Goal: Task Accomplishment & Management: Manage account settings

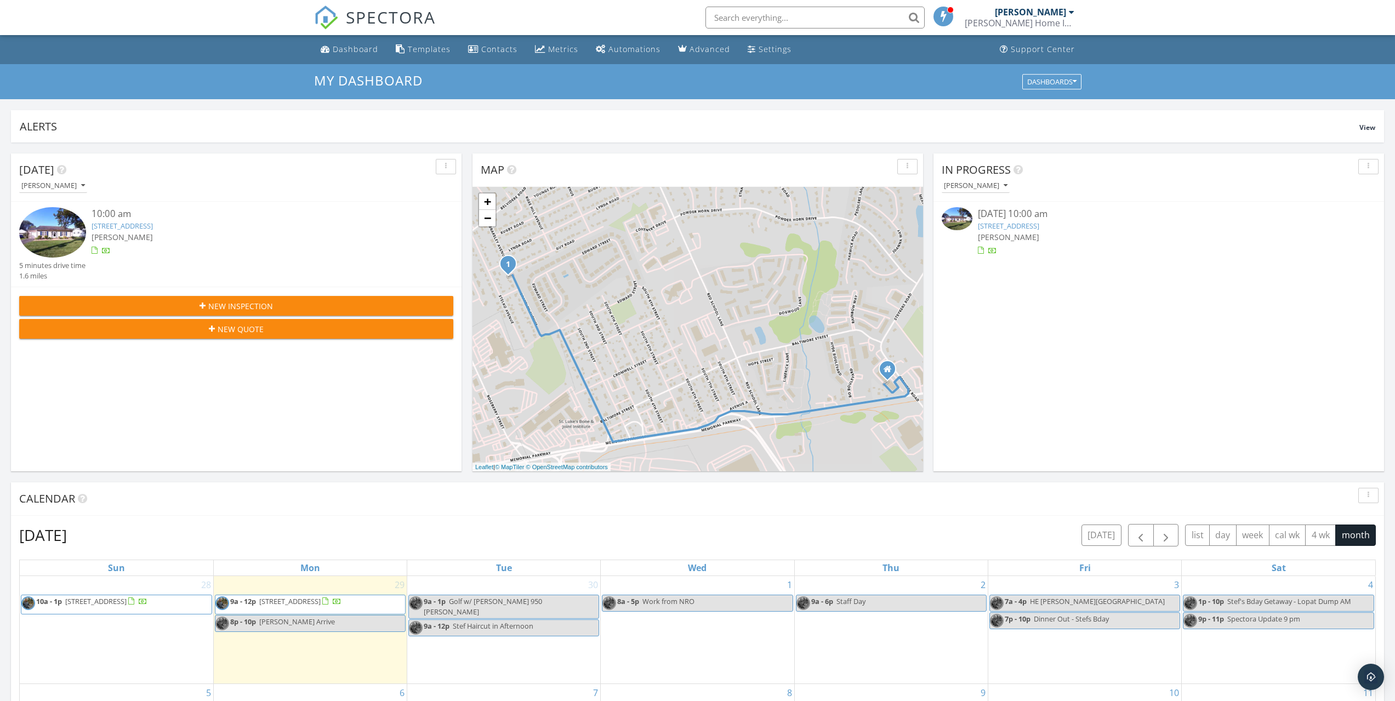
scroll to position [1014, 1412]
click at [958, 213] on img at bounding box center [956, 218] width 31 height 23
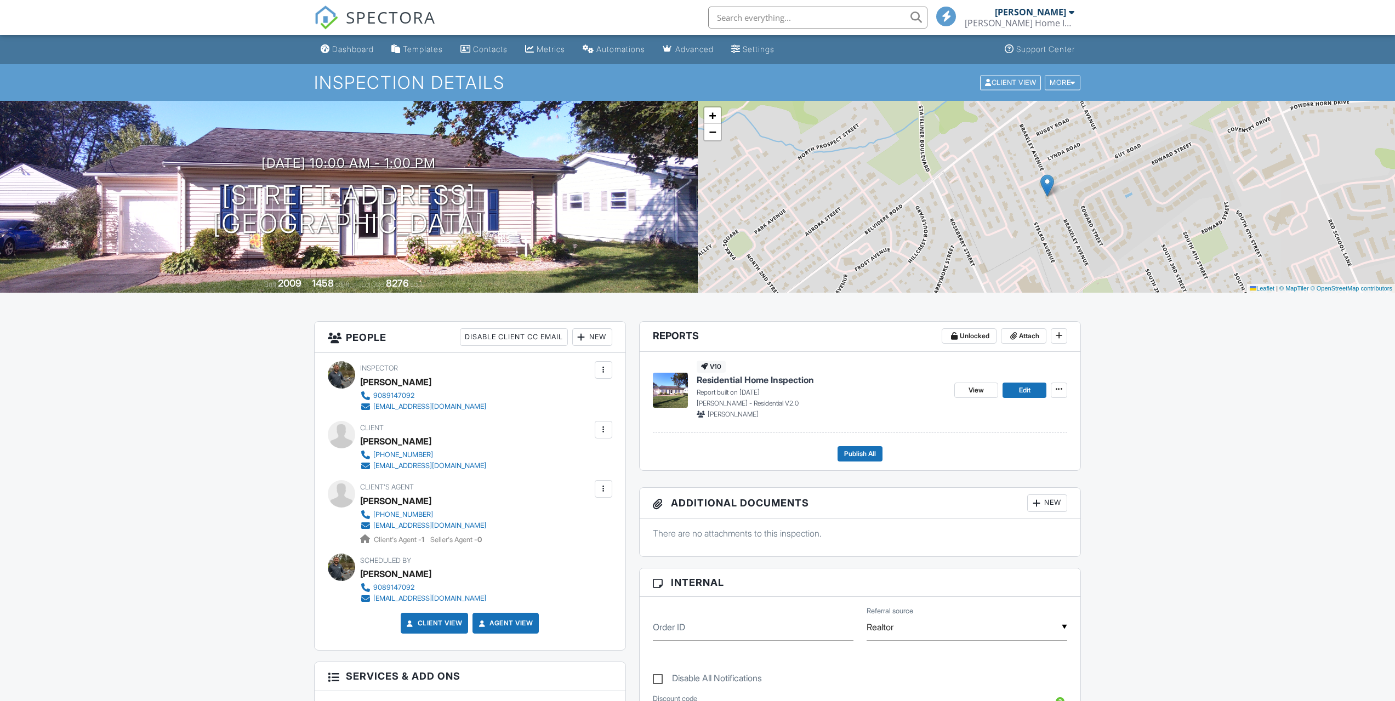
click at [669, 391] on img at bounding box center [670, 390] width 35 height 35
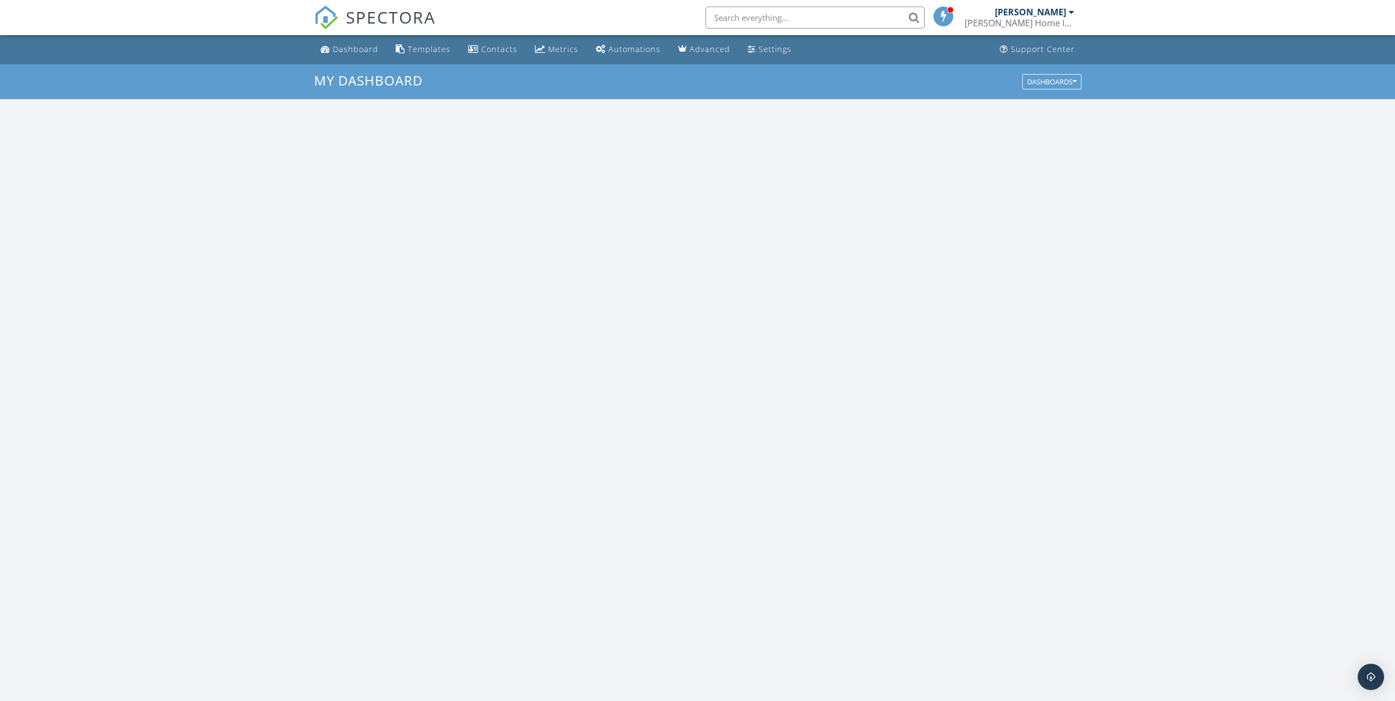
scroll to position [1014, 1412]
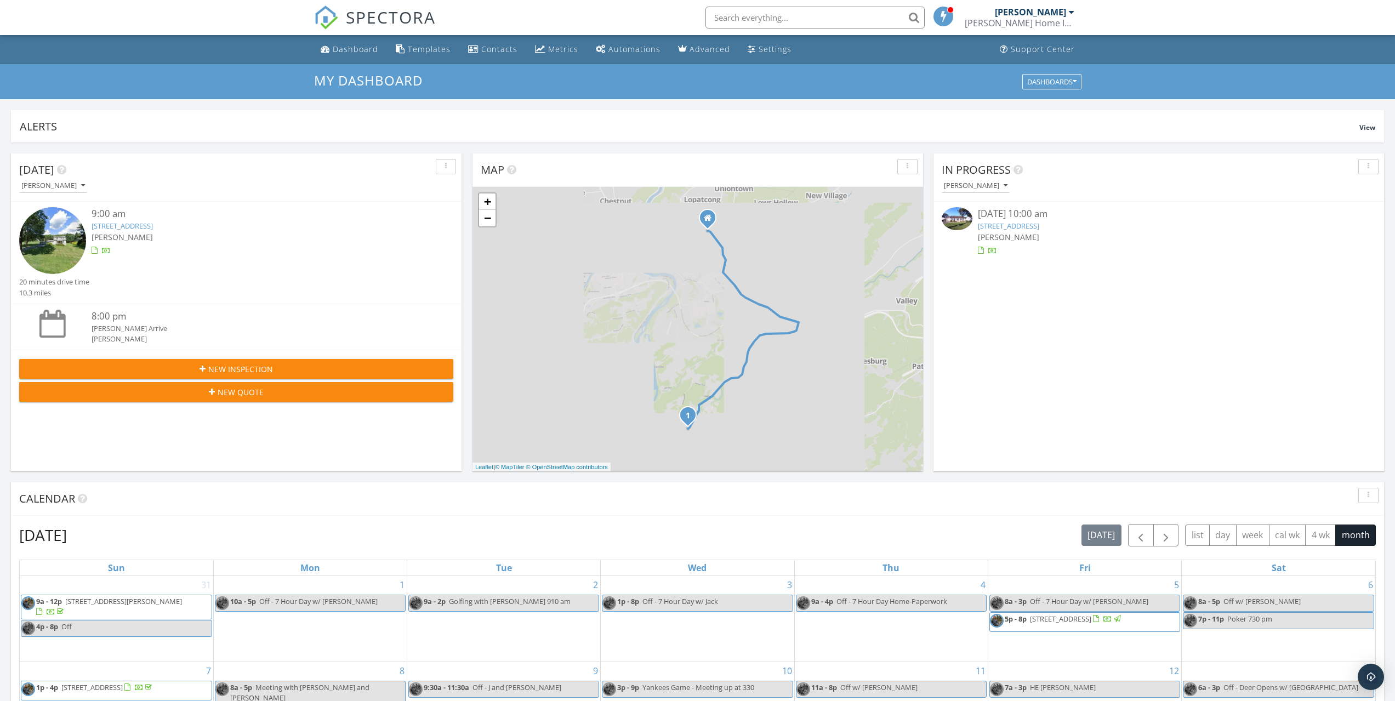
click at [963, 216] on img at bounding box center [956, 218] width 31 height 23
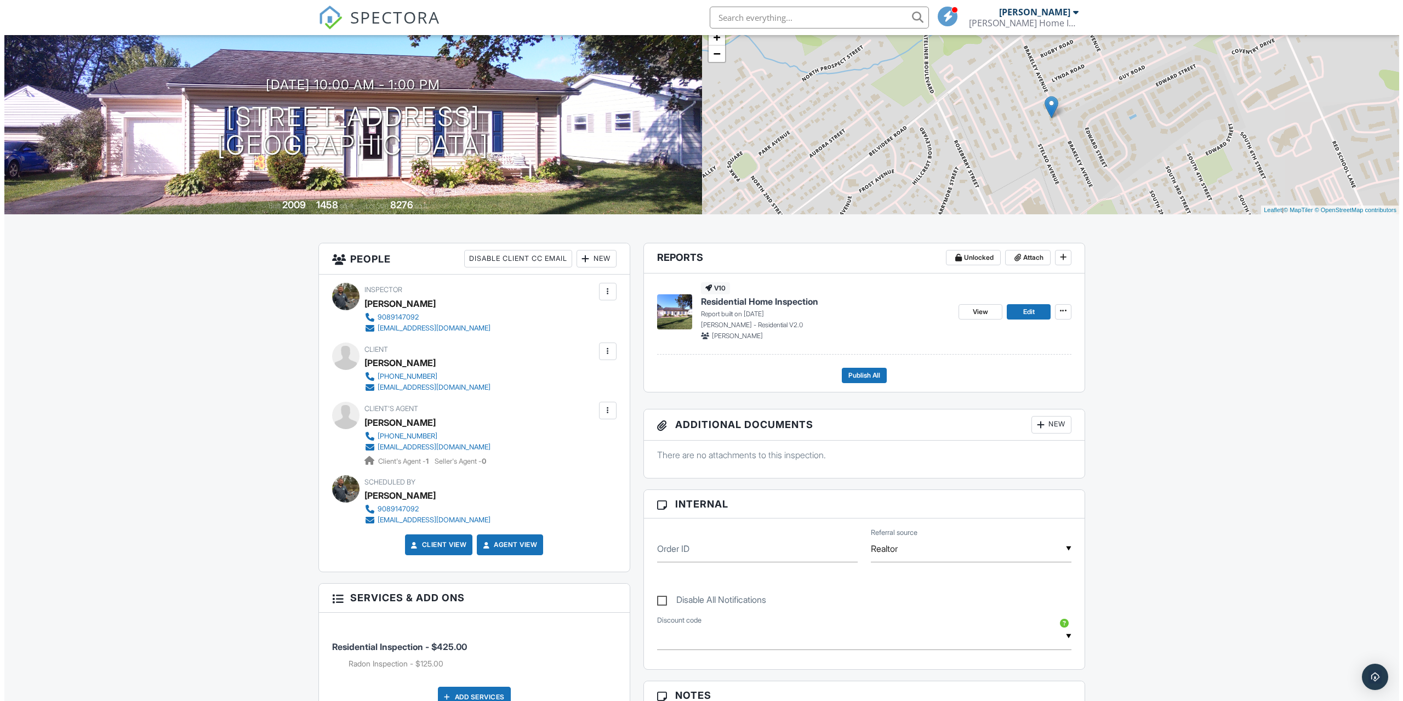
scroll to position [274, 0]
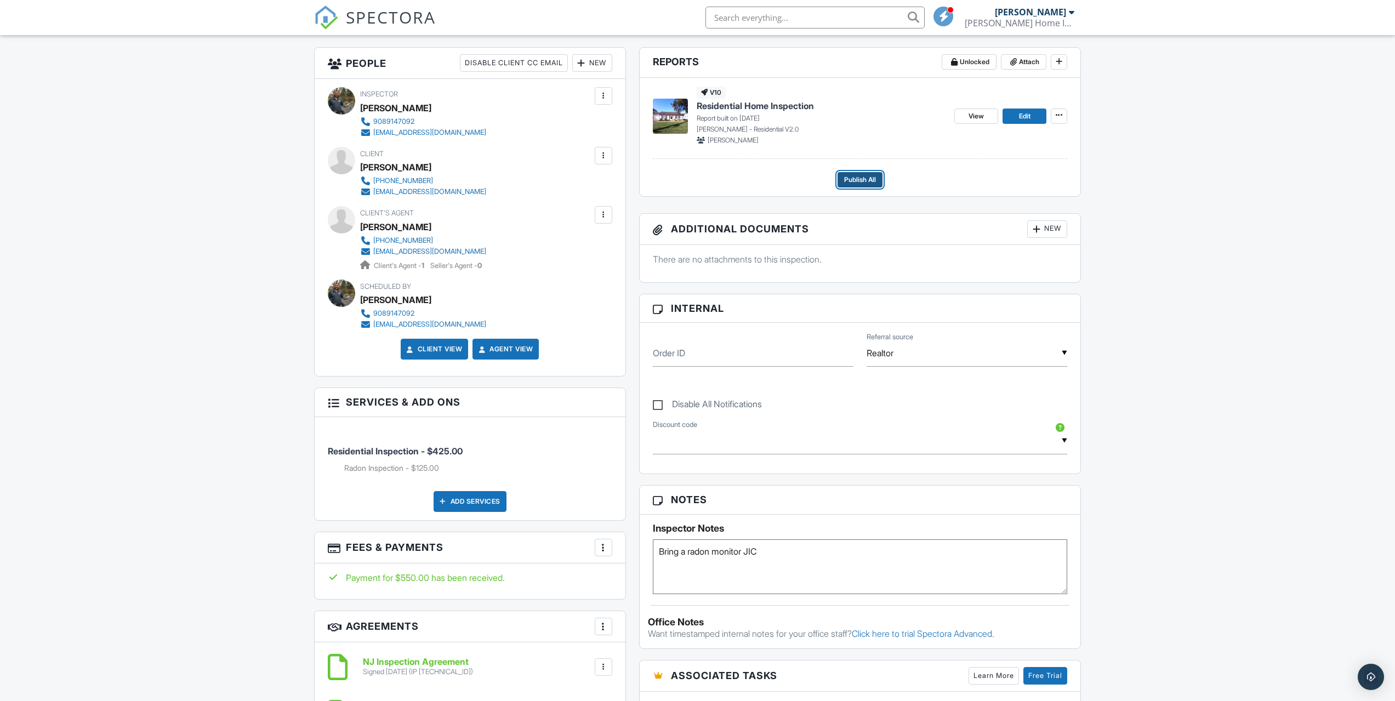
click at [855, 178] on span "Publish All" at bounding box center [860, 179] width 32 height 11
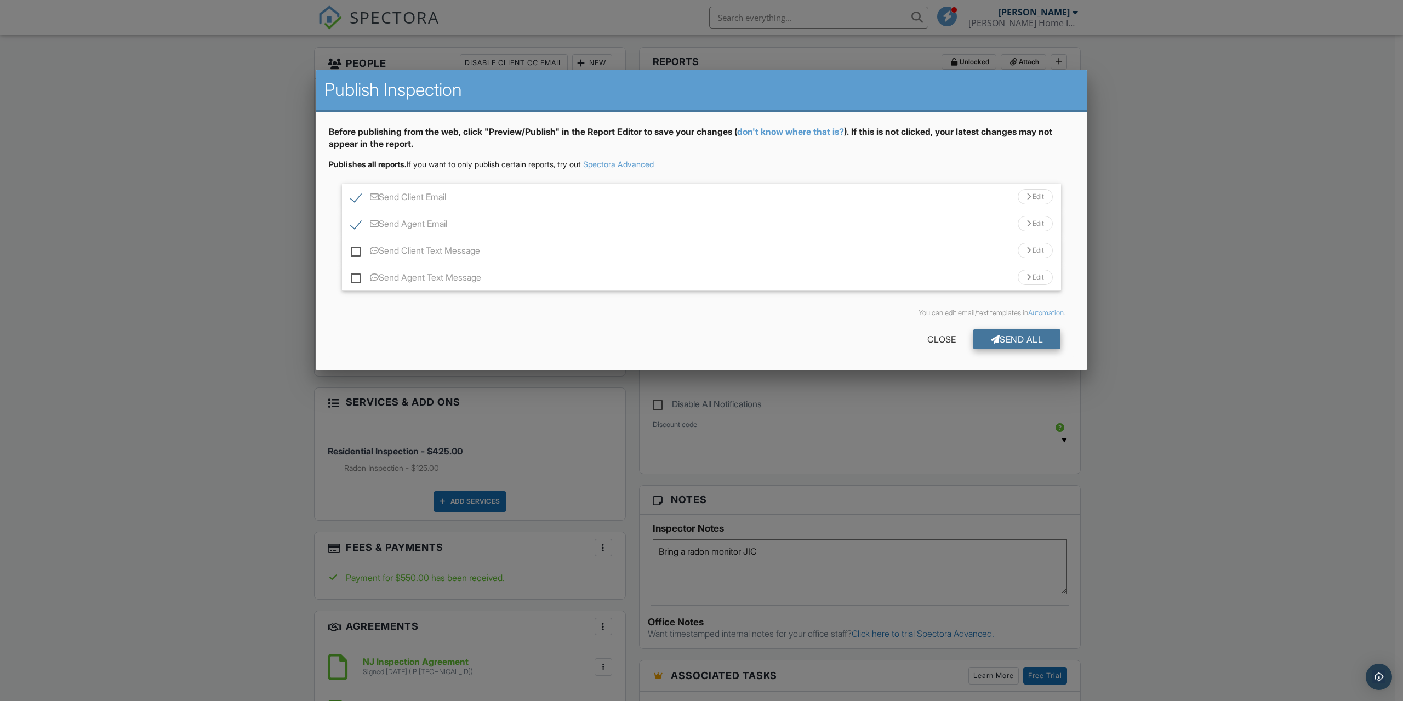
click at [997, 340] on div "Send All" at bounding box center [1017, 339] width 88 height 20
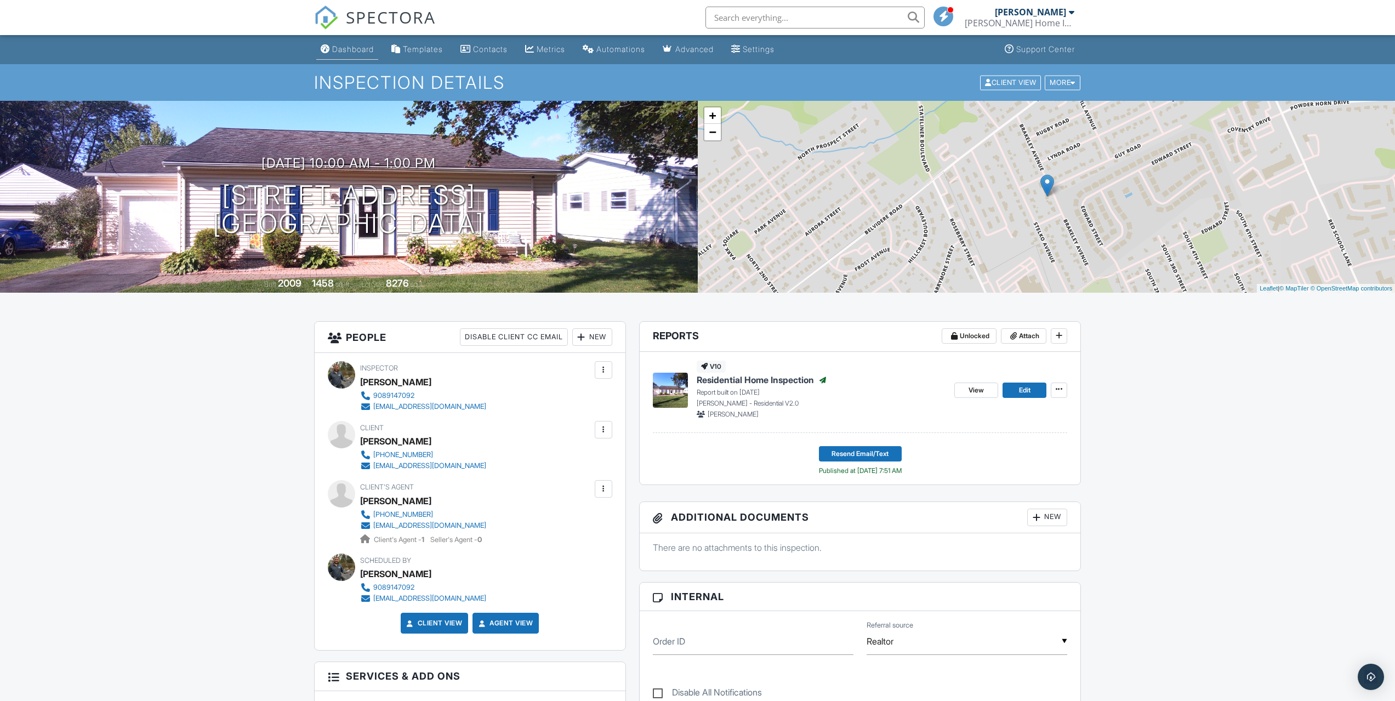
click at [346, 47] on div "Dashboard" at bounding box center [353, 48] width 42 height 9
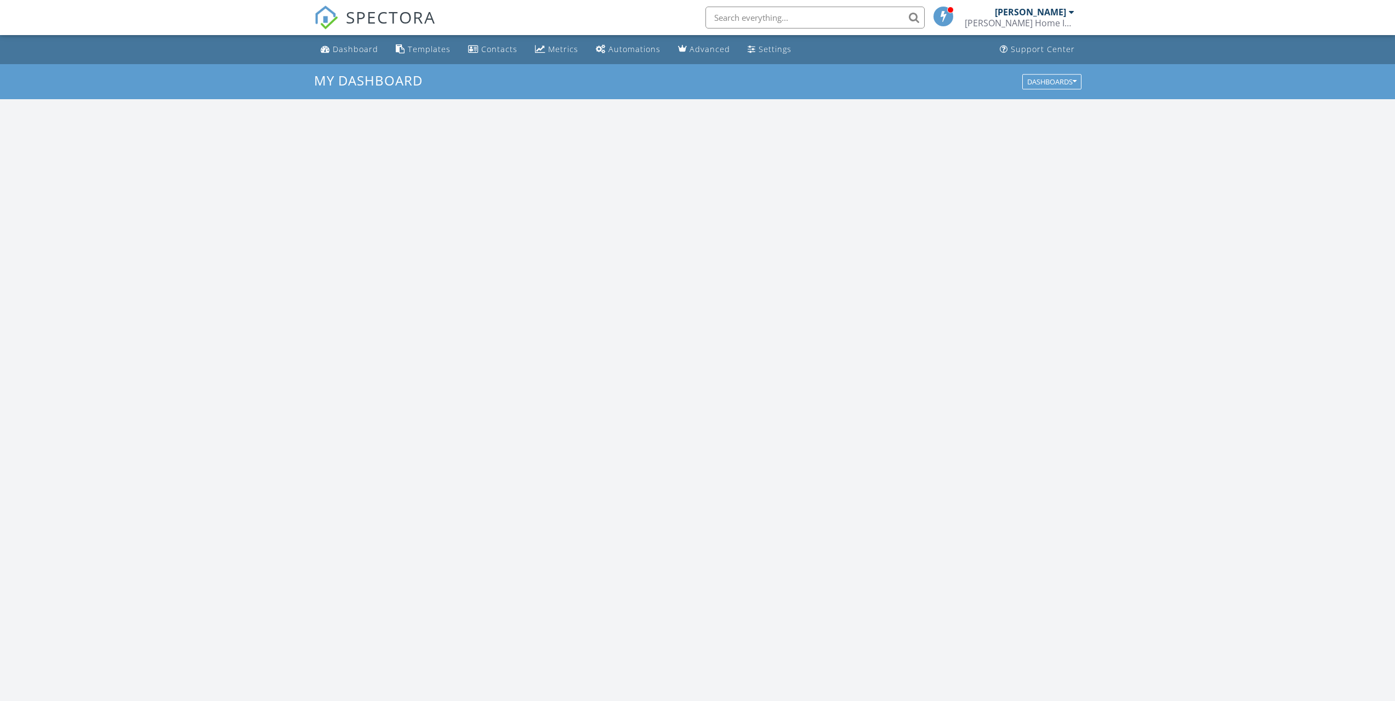
scroll to position [1014, 1412]
